Goal: Information Seeking & Learning: Learn about a topic

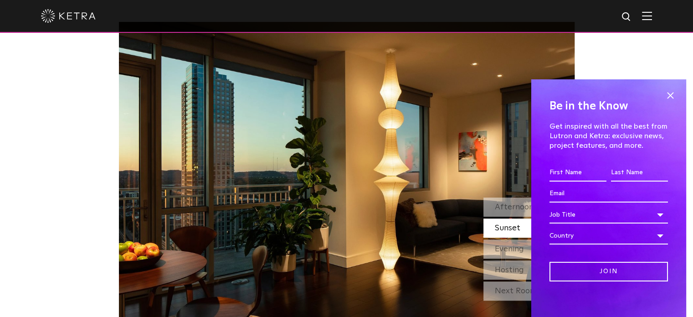
scroll to position [744, 0]
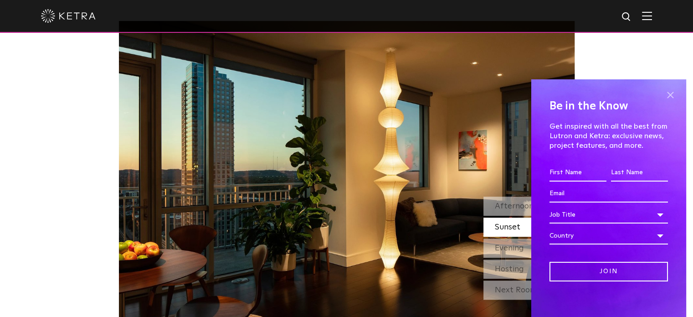
click at [663, 100] on span at bounding box center [670, 95] width 14 height 14
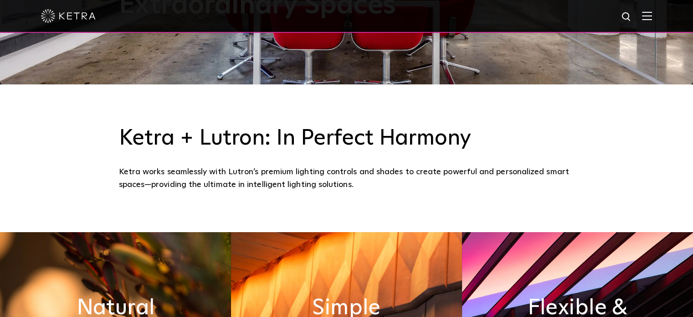
scroll to position [0, 0]
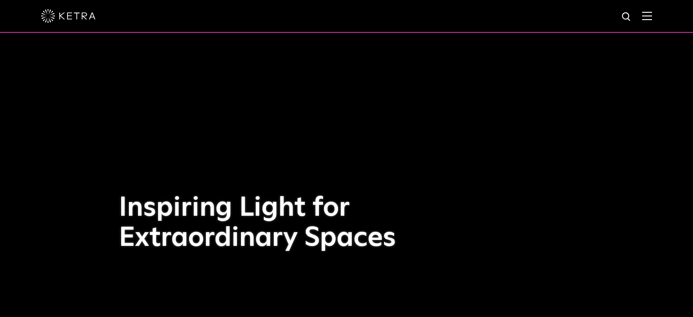
click at [652, 18] on img at bounding box center [647, 15] width 10 height 9
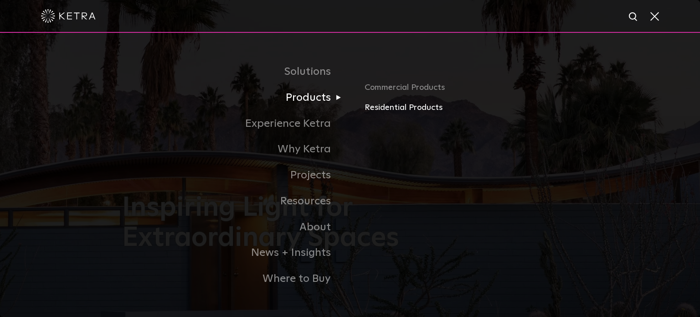
click at [382, 107] on link "Residential Products" at bounding box center [471, 107] width 213 height 13
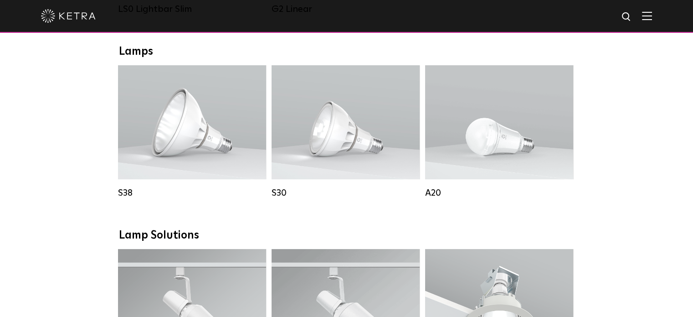
scroll to position [503, 0]
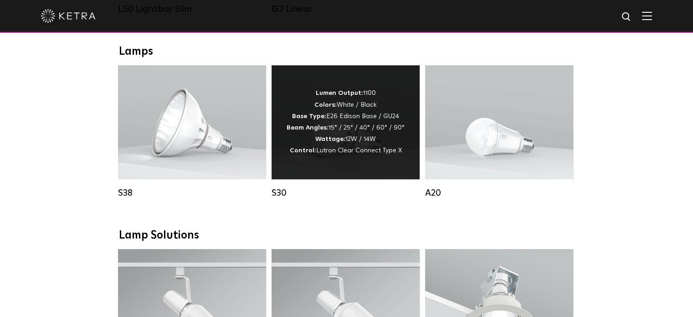
click at [324, 131] on strong "Beam Angles:" at bounding box center [308, 127] width 42 height 6
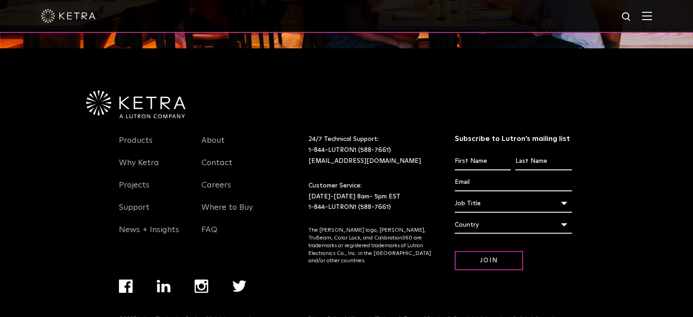
scroll to position [1161, 0]
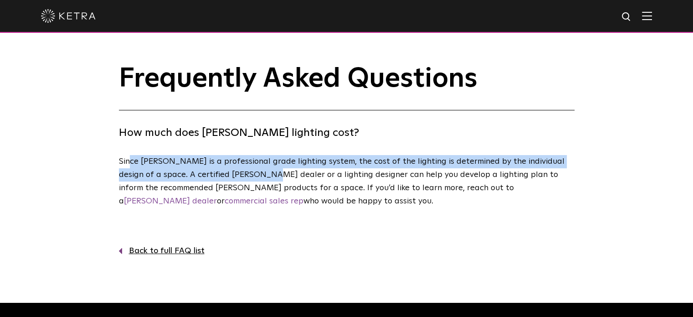
drag, startPoint x: 128, startPoint y: 159, endPoint x: 250, endPoint y: 173, distance: 122.9
click at [250, 173] on p "Since Ketra is a professional grade lighting system, the cost of the lighting i…" at bounding box center [344, 181] width 451 height 52
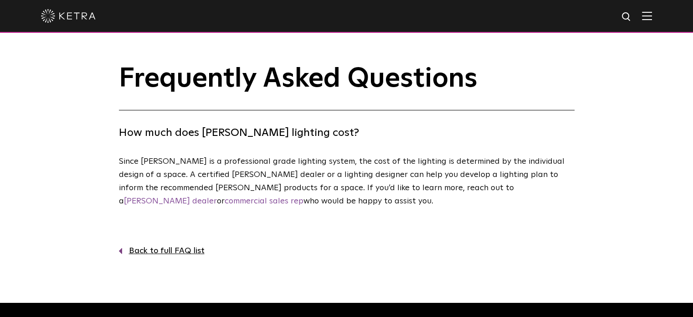
click at [274, 179] on p "Since Ketra is a professional grade lighting system, the cost of the lighting i…" at bounding box center [344, 181] width 451 height 52
click at [217, 197] on link "[PERSON_NAME] dealer" at bounding box center [170, 201] width 93 height 8
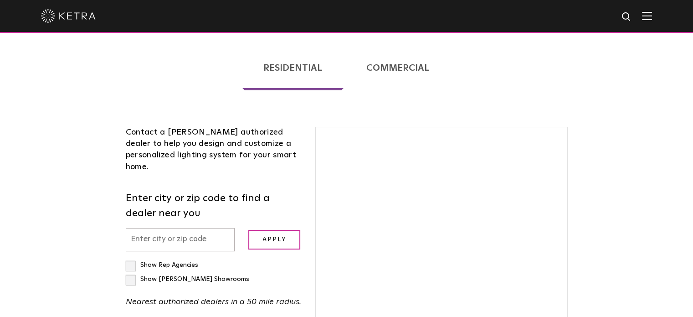
scroll to position [200, 0]
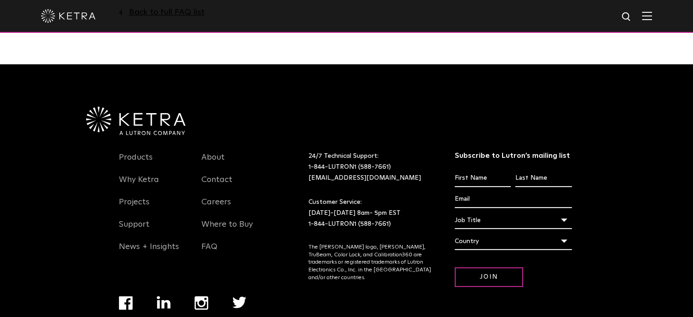
scroll to position [237, 0]
